Goal: Task Accomplishment & Management: Manage account settings

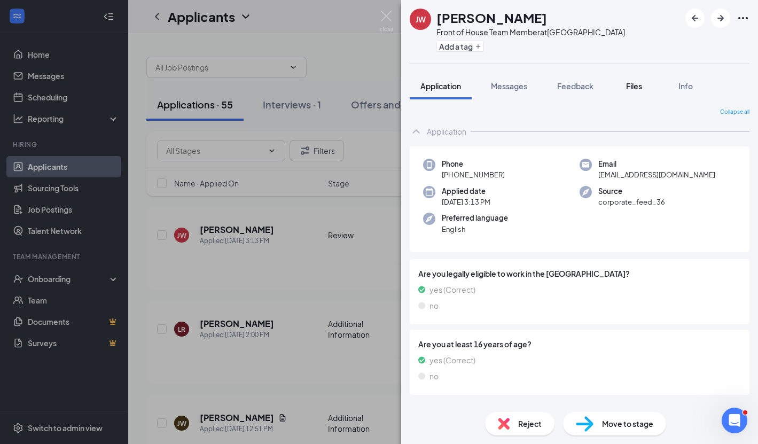
click at [638, 90] on div "Files" at bounding box center [633, 86] width 21 height 11
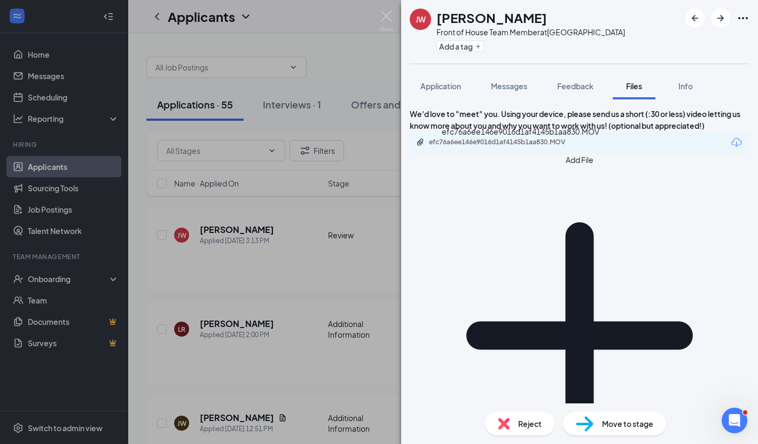
click at [504, 148] on div "efc76a6ee146e9016d1af4145b1aa830.MOV" at bounding box center [502, 143] width 173 height 10
click at [382, 14] on img at bounding box center [386, 21] width 13 height 21
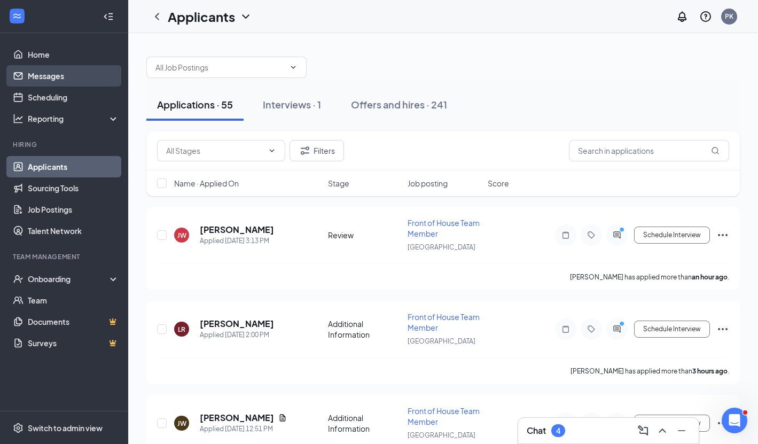
click at [48, 76] on link "Messages" at bounding box center [73, 75] width 91 height 21
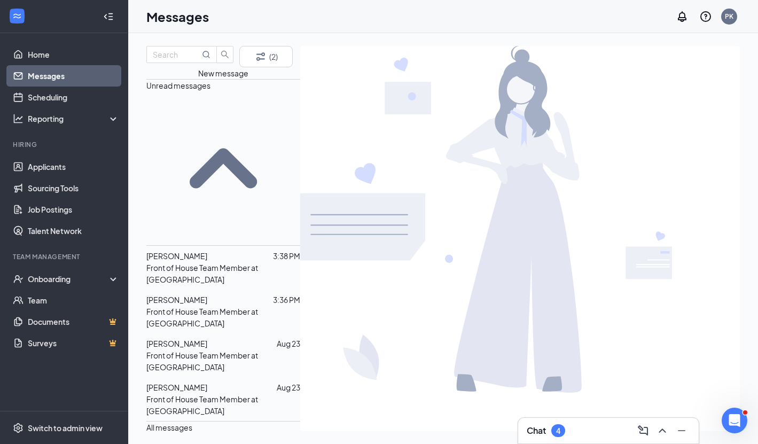
click at [212, 393] on p "Front of House Team Member at Christiansburg" at bounding box center [223, 404] width 154 height 23
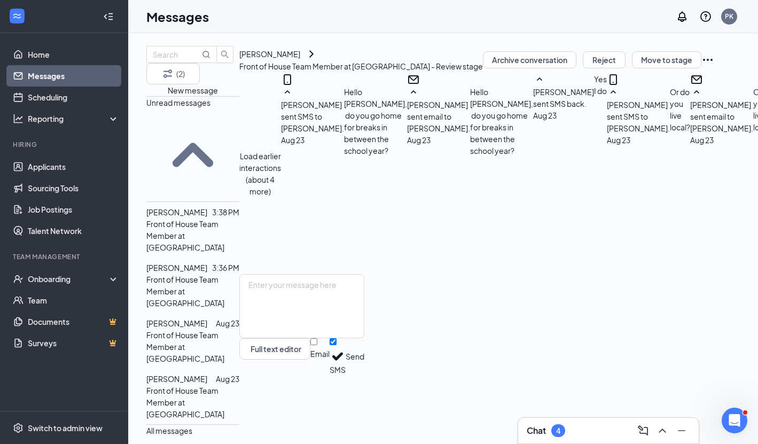
scroll to position [326, 0]
click at [202, 318] on span "Sarah Jenkins" at bounding box center [176, 323] width 61 height 10
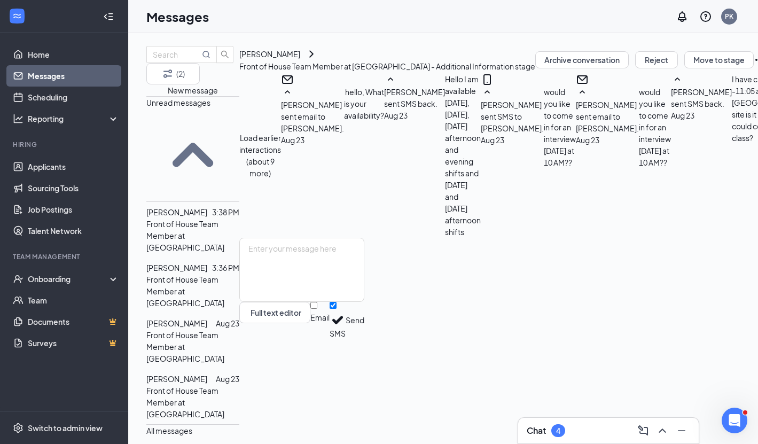
scroll to position [367, 0]
click at [212, 262] on div at bounding box center [209, 268] width 5 height 12
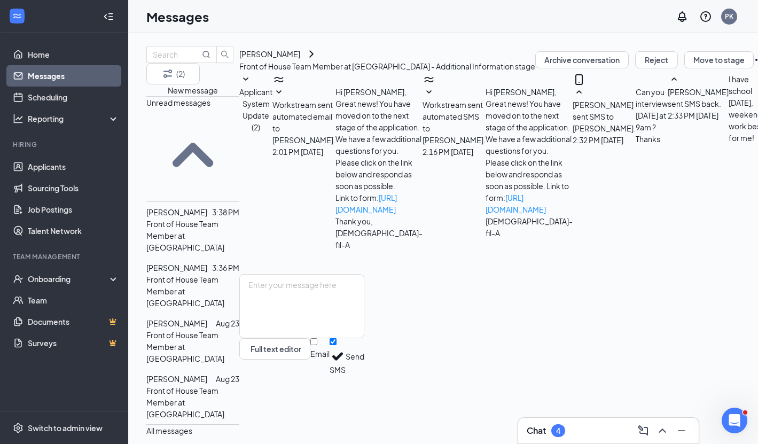
scroll to position [232, 0]
click at [198, 207] on span "[PERSON_NAME]" at bounding box center [176, 212] width 61 height 10
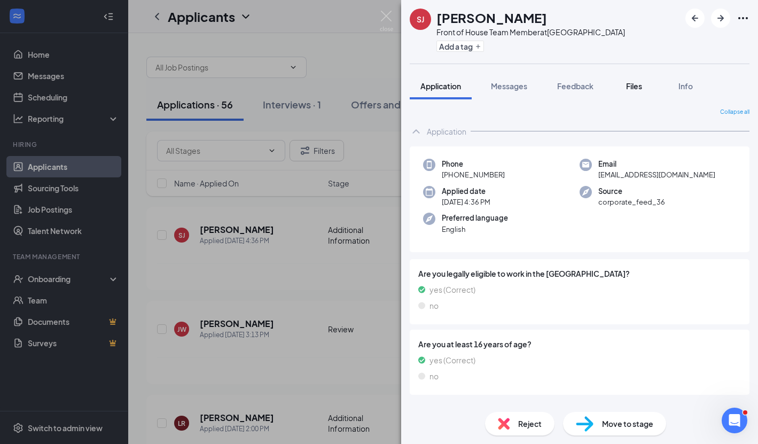
click at [634, 87] on span "Files" at bounding box center [634, 86] width 16 height 10
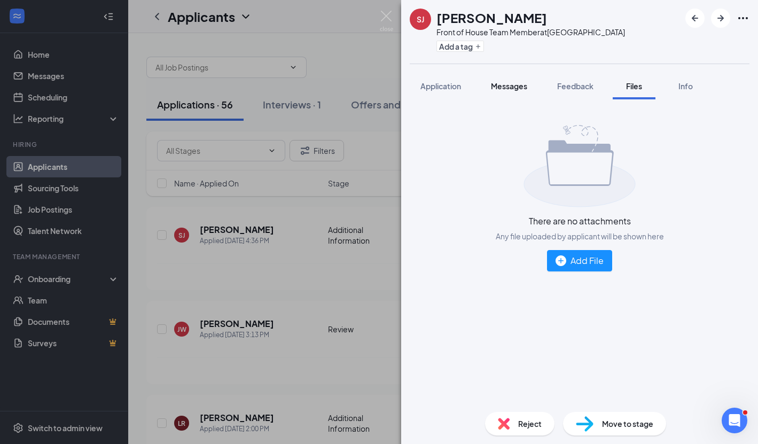
click at [500, 84] on span "Messages" at bounding box center [509, 86] width 36 height 10
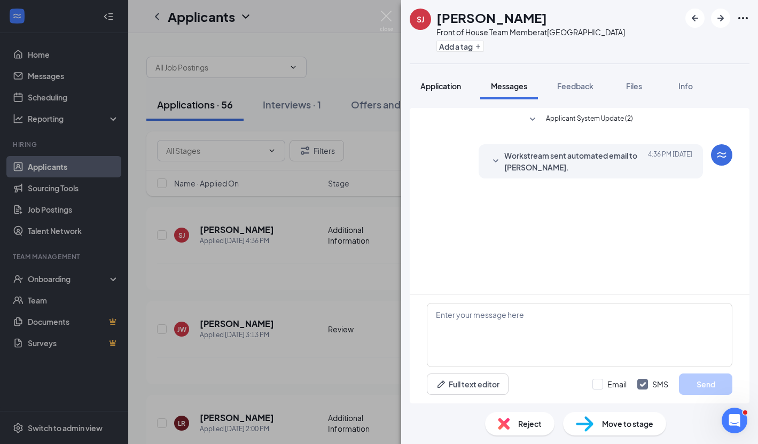
click at [445, 85] on span "Application" at bounding box center [440, 86] width 41 height 10
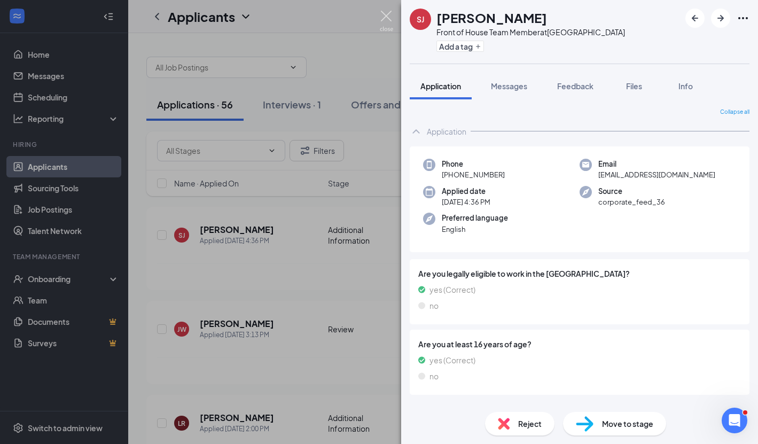
click at [383, 8] on div "SJ [PERSON_NAME] Front of House Team Member at [GEOGRAPHIC_DATA] Add a tag Appl…" at bounding box center [379, 222] width 758 height 444
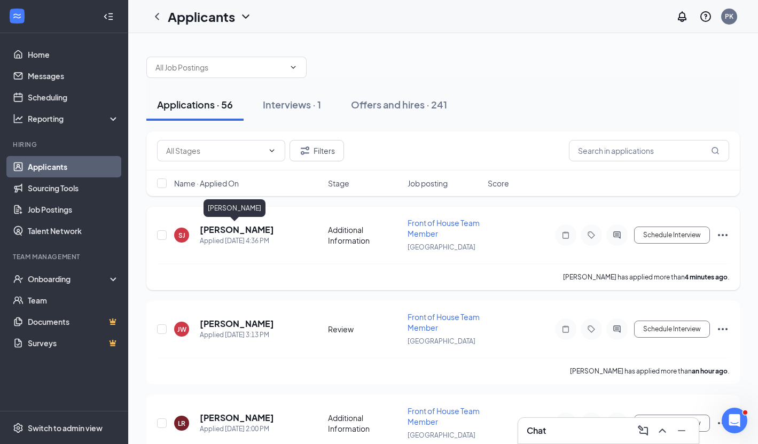
click at [225, 229] on h5 "[PERSON_NAME]" at bounding box center [237, 230] width 74 height 12
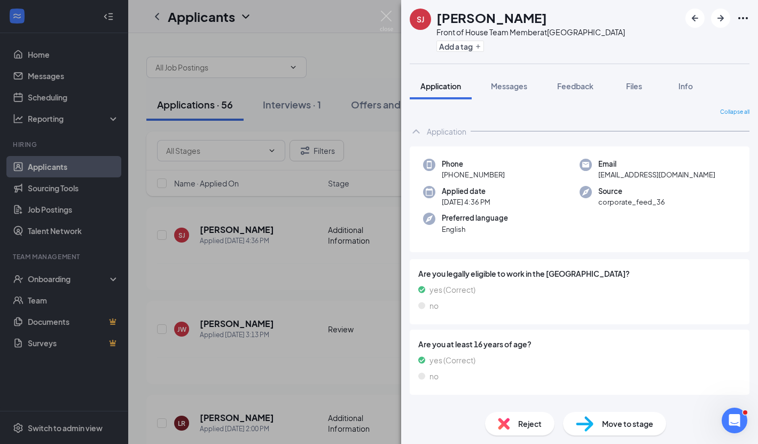
scroll to position [15, 0]
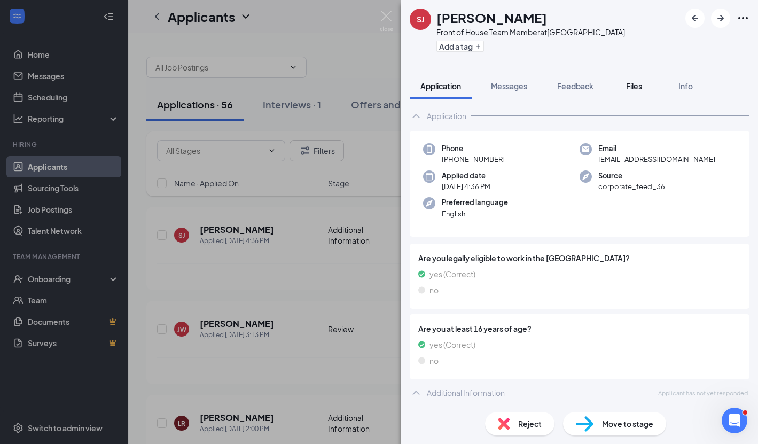
click at [634, 87] on span "Files" at bounding box center [634, 86] width 16 height 10
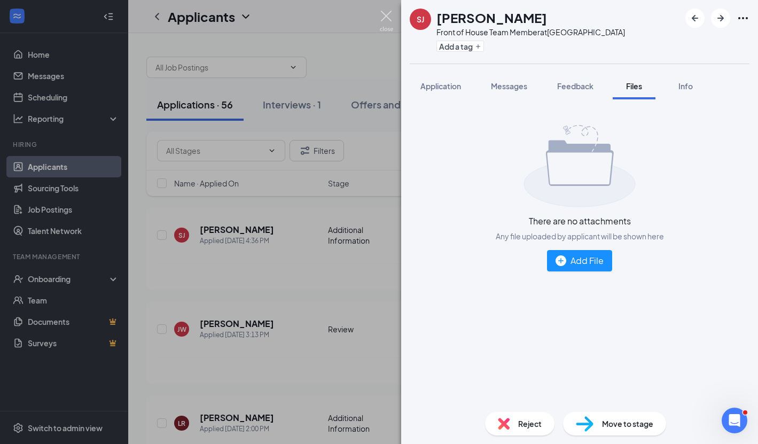
click at [386, 17] on img at bounding box center [386, 21] width 13 height 21
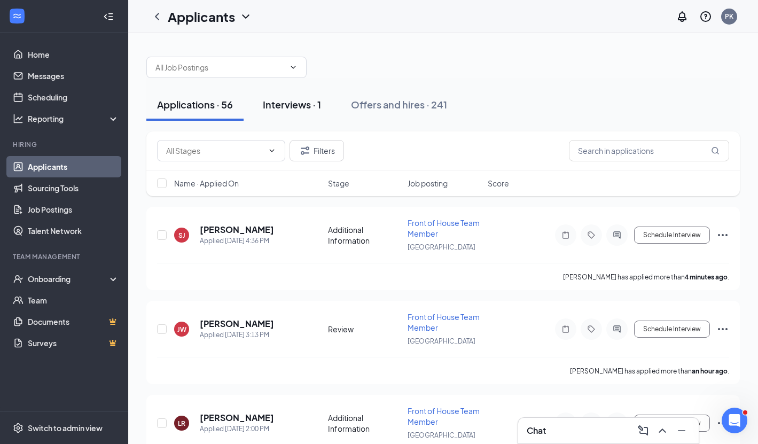
click at [277, 100] on div "Interviews · 1" at bounding box center [292, 104] width 58 height 13
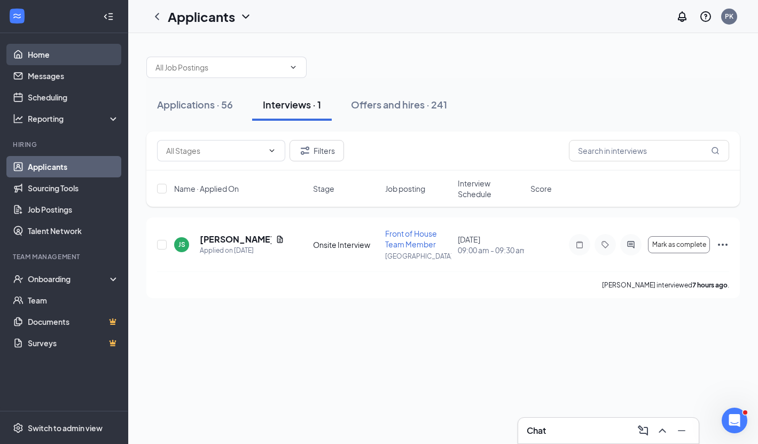
click at [40, 49] on link "Home" at bounding box center [73, 54] width 91 height 21
